Goal: Information Seeking & Learning: Learn about a topic

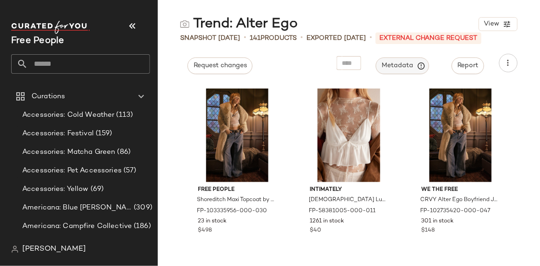
click at [403, 72] on button "Metadata" at bounding box center [402, 66] width 53 height 17
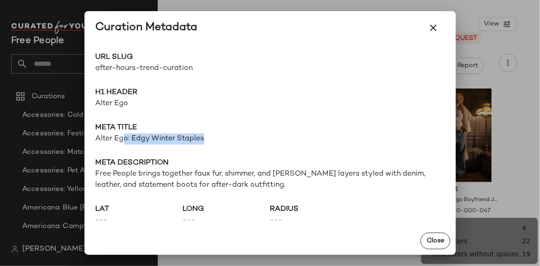
drag, startPoint x: 126, startPoint y: 136, endPoint x: 227, endPoint y: 137, distance: 101.2
click at [227, 137] on span "Alter Ego: Edgy Winter Staples" at bounding box center [270, 139] width 349 height 11
click at [227, 139] on span "Alter Ego: Edgy Winter Staples" at bounding box center [270, 139] width 349 height 11
click at [200, 169] on span "Free People brings together faux fur, shimmer, and [PERSON_NAME] layers styled …" at bounding box center [270, 180] width 349 height 22
drag, startPoint x: 208, startPoint y: 142, endPoint x: 127, endPoint y: 138, distance: 80.8
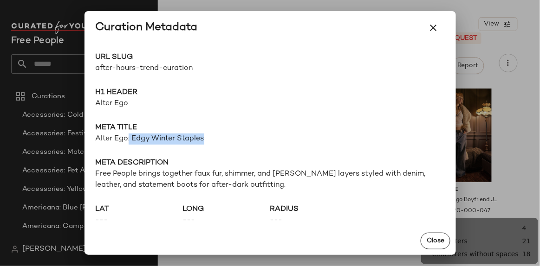
click at [127, 138] on span "Alter Ego: Edgy Winter Staples" at bounding box center [270, 139] width 349 height 11
copy span ": Edgy Winter Staples"
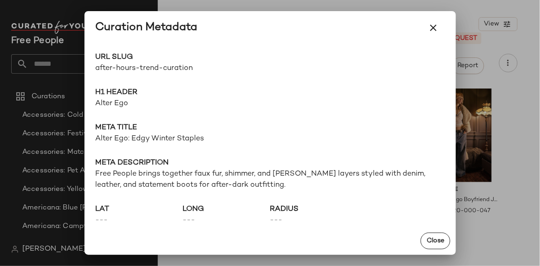
click at [144, 174] on span "Free People brings together faux fur, shimmer, and [PERSON_NAME] layers styled …" at bounding box center [270, 180] width 349 height 22
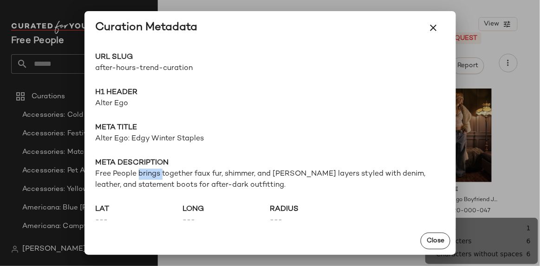
click at [144, 174] on span "Free People brings together faux fur, shimmer, and [PERSON_NAME] layers styled …" at bounding box center [270, 180] width 349 height 22
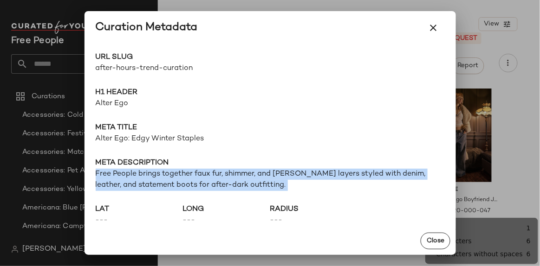
click at [144, 174] on span "Free People brings together faux fur, shimmer, and [PERSON_NAME] layers styled …" at bounding box center [270, 180] width 349 height 22
copy span "Free People brings together faux fur, shimmer, and [PERSON_NAME] layers styled …"
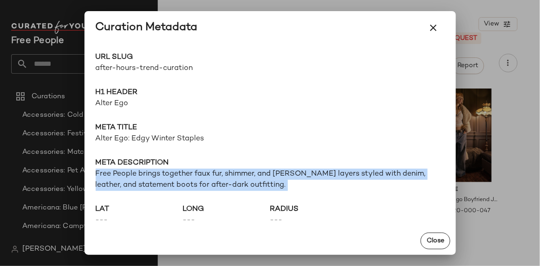
click at [433, 28] on icon "button" at bounding box center [433, 27] width 11 height 11
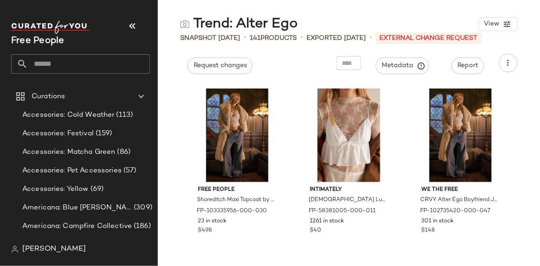
click at [111, 57] on input "text" at bounding box center [89, 63] width 122 height 19
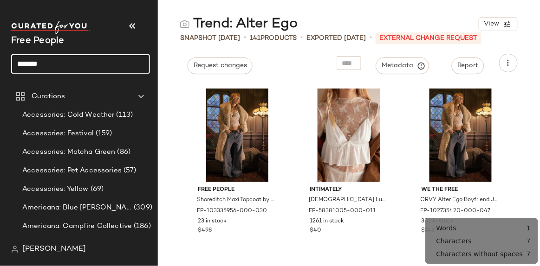
type input "*******"
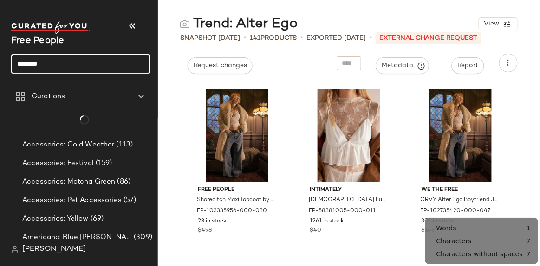
click at [112, 62] on input "*******" at bounding box center [80, 63] width 139 height 19
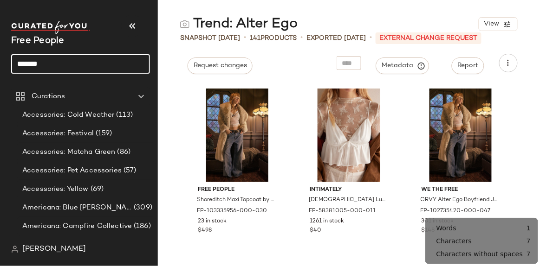
click at [112, 62] on input "*******" at bounding box center [80, 63] width 139 height 19
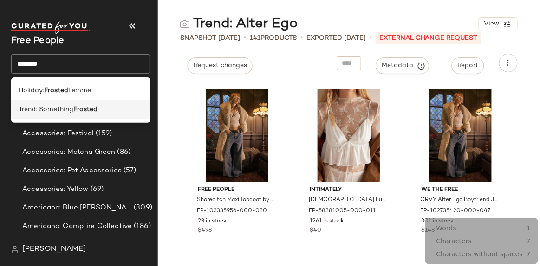
click at [110, 114] on div "Trend: Something Frosted" at bounding box center [80, 109] width 139 height 19
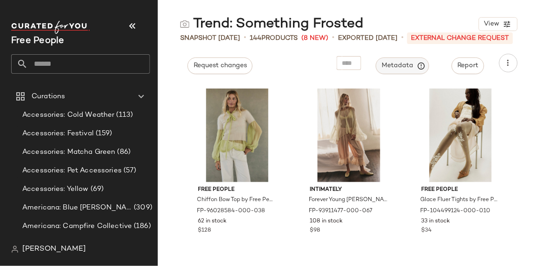
click at [416, 63] on span "Metadata" at bounding box center [403, 66] width 42 height 8
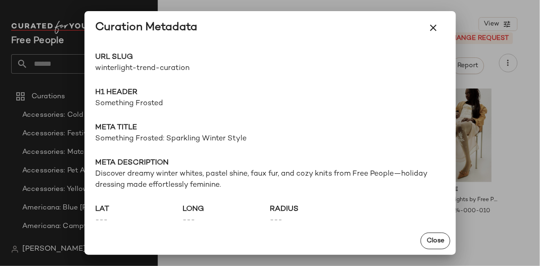
click at [141, 106] on span "Something Frosted" at bounding box center [270, 103] width 349 height 11
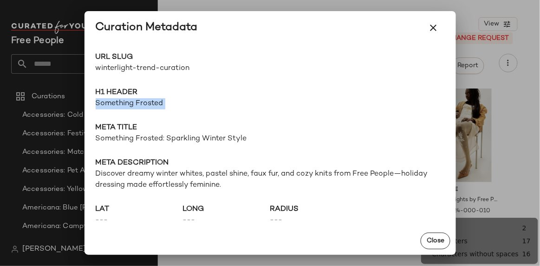
click at [141, 106] on span "Something Frosted" at bounding box center [270, 103] width 349 height 11
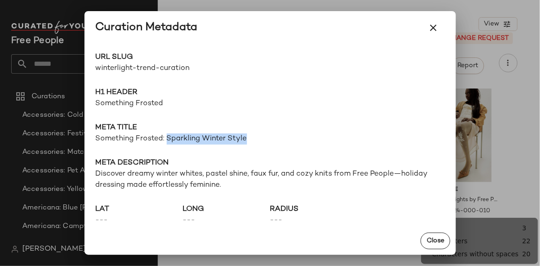
drag, startPoint x: 253, startPoint y: 136, endPoint x: 168, endPoint y: 142, distance: 85.6
click at [168, 142] on span "Something Frosted: Sparkling Winter Style" at bounding box center [270, 139] width 349 height 11
copy span "Sparkling Winter Style"
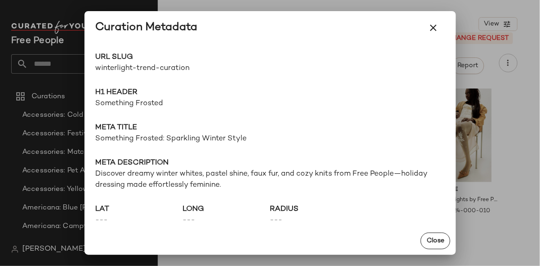
click at [301, 173] on span "Discover dreamy winter whites, pastel shine, faux fur, and cozy knits from Free…" at bounding box center [270, 180] width 349 height 22
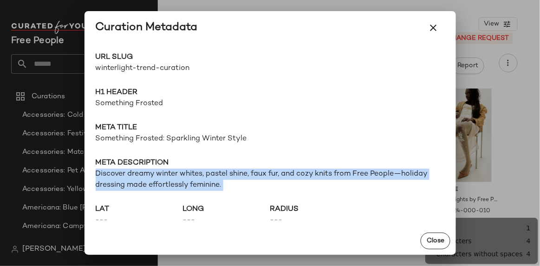
click at [301, 173] on span "Discover dreamy winter whites, pastel shine, faux fur, and cozy knits from Free…" at bounding box center [270, 180] width 349 height 22
copy span "Discover dreamy winter whites, pastel shine, faux fur, and cozy knits from Free…"
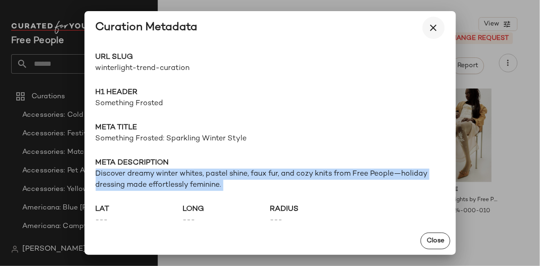
click at [433, 21] on button "button" at bounding box center [433, 28] width 22 height 22
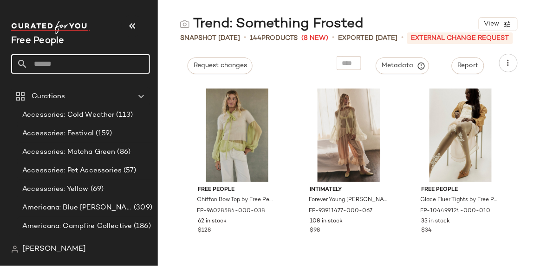
click at [103, 61] on input "text" at bounding box center [89, 63] width 122 height 19
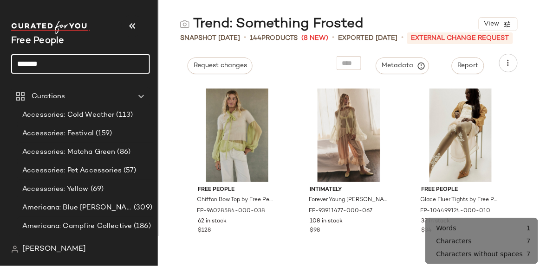
type input "*******"
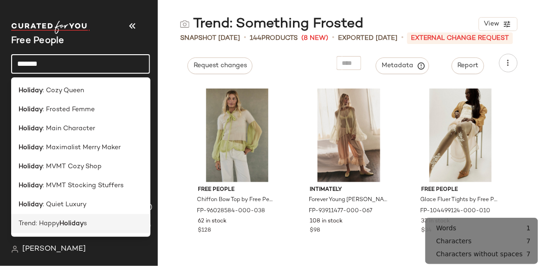
click at [119, 219] on div "Trend: Happy Holiday s" at bounding box center [81, 224] width 124 height 10
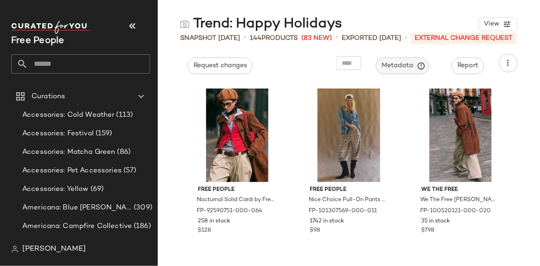
click at [399, 63] on span "Metadata" at bounding box center [403, 66] width 42 height 8
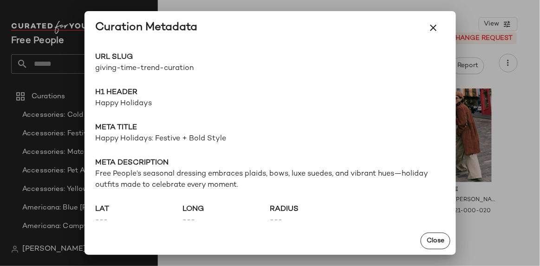
click at [241, 228] on div "Close" at bounding box center [269, 241] width 371 height 28
click at [184, 177] on span "Free People’s seasonal dressing embraces plaids, bows, luxe suedes, and vibrant…" at bounding box center [270, 180] width 349 height 22
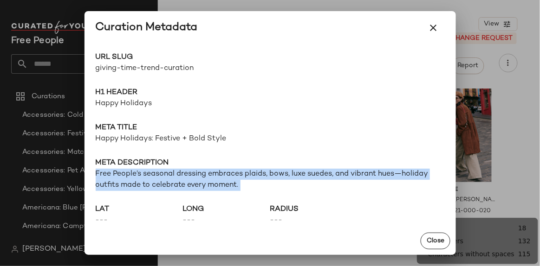
click at [184, 177] on span "Free People’s seasonal dressing embraces plaids, bows, luxe suedes, and vibrant…" at bounding box center [270, 180] width 349 height 22
copy span "Free People’s seasonal dressing embraces plaids, bows, luxe suedes, and vibrant…"
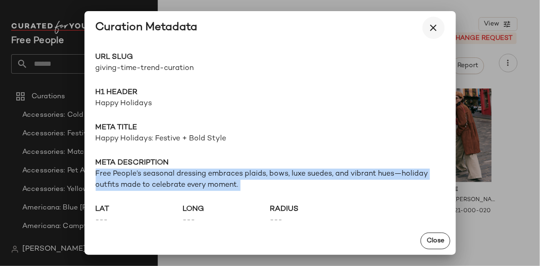
click at [431, 32] on icon "button" at bounding box center [433, 27] width 11 height 11
